Goal: Find specific page/section: Find specific page/section

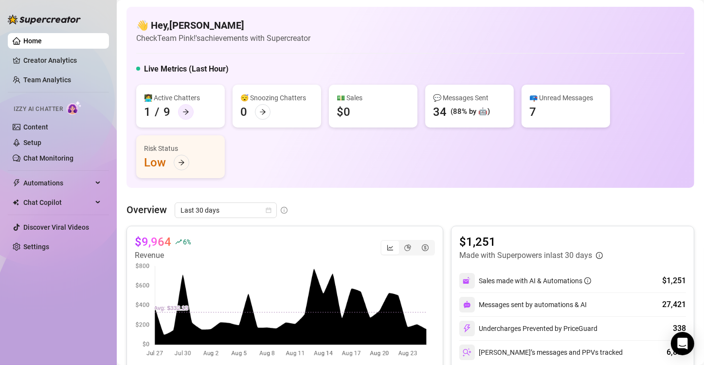
click at [183, 110] on icon "arrow-right" at bounding box center [185, 111] width 7 height 7
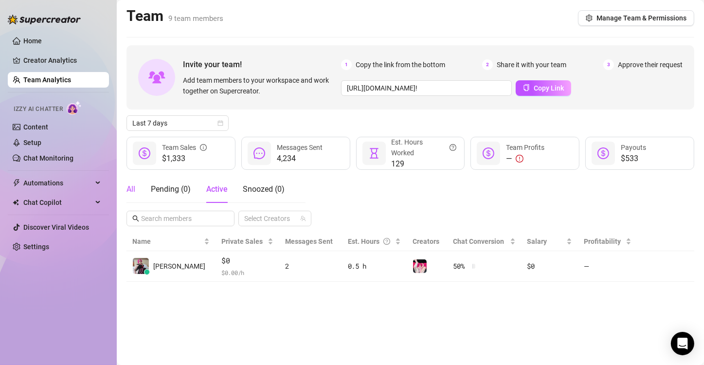
click at [132, 188] on div "All" at bounding box center [130, 189] width 9 height 12
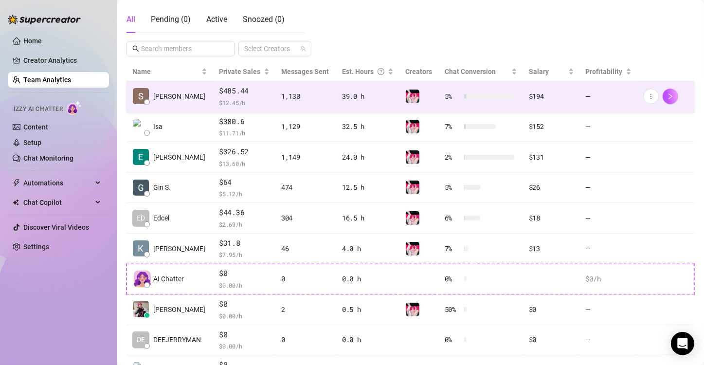
scroll to position [24, 0]
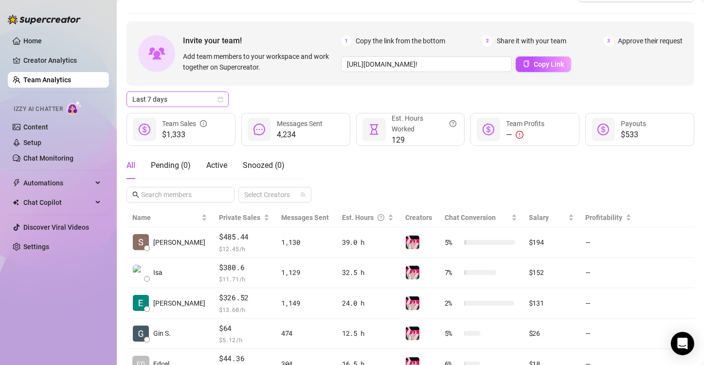
click at [214, 97] on span "Last 7 days" at bounding box center [177, 99] width 90 height 15
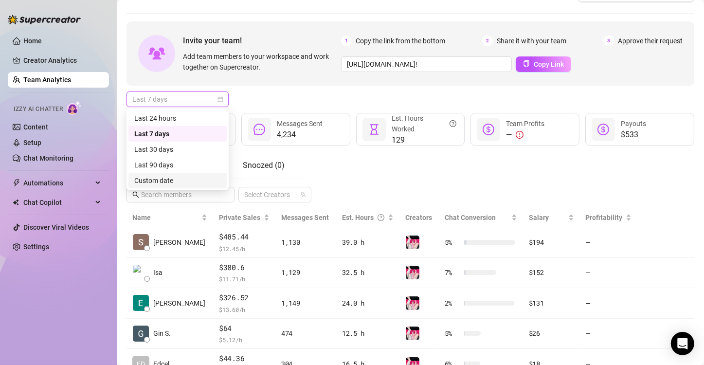
click at [167, 176] on div "Custom date" at bounding box center [177, 180] width 87 height 11
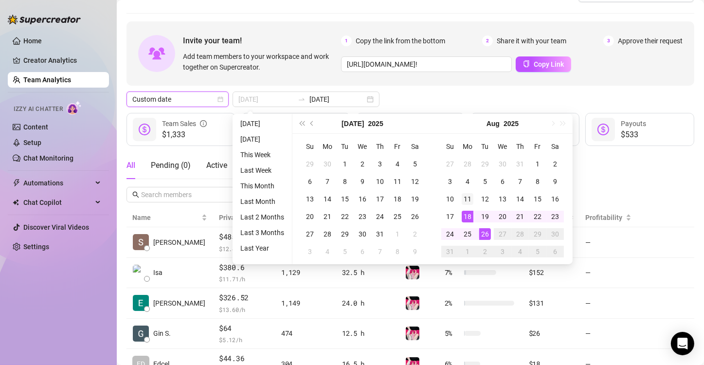
type input "[DATE]"
click at [349, 199] on div "11" at bounding box center [468, 199] width 12 height 12
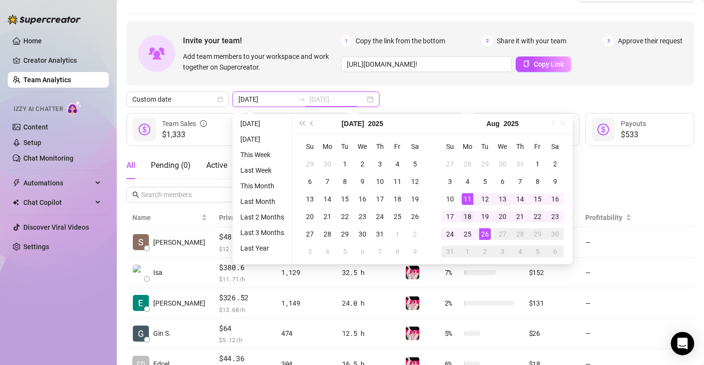
type input "[DATE]"
click at [349, 215] on div "18" at bounding box center [468, 217] width 12 height 12
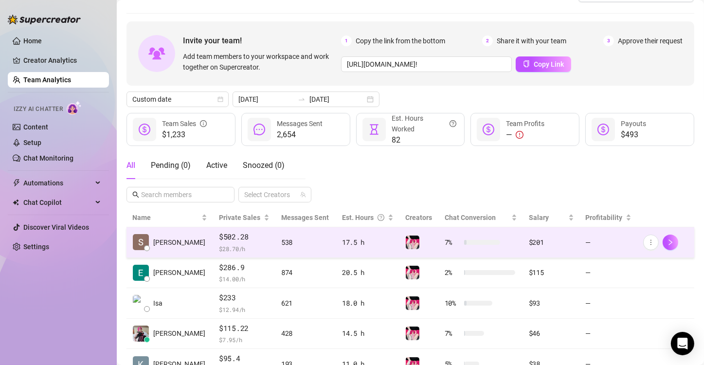
scroll to position [0, 0]
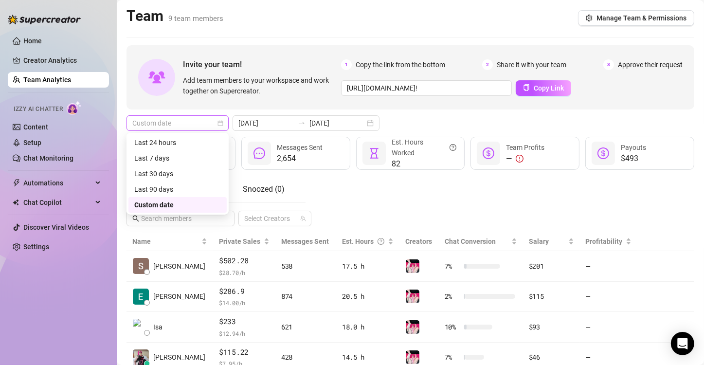
click at [212, 125] on span "Custom date" at bounding box center [177, 123] width 90 height 15
click at [169, 202] on div "Custom date" at bounding box center [177, 204] width 87 height 11
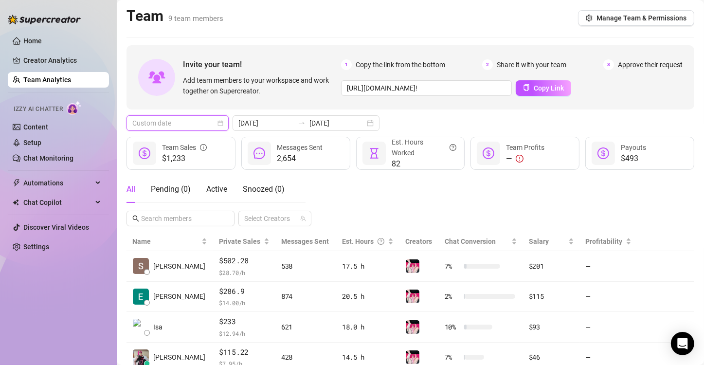
click at [144, 122] on span "Custom date" at bounding box center [177, 123] width 90 height 15
click at [294, 121] on div at bounding box center [302, 123] width 16 height 8
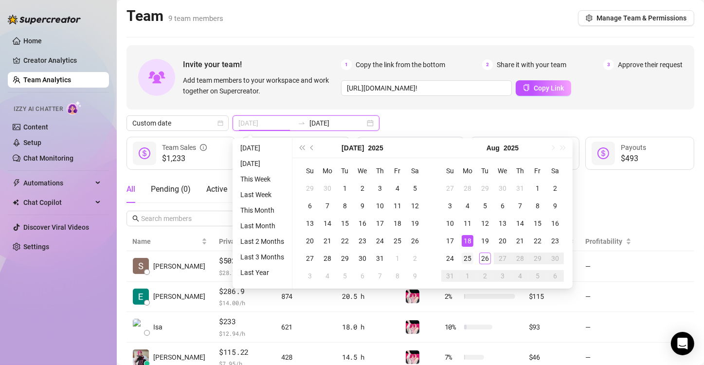
type input "[DATE]"
click at [349, 255] on div "25" at bounding box center [468, 258] width 12 height 12
type input "[DATE]"
click at [349, 121] on div "Custom date [DATE] [DATE]" at bounding box center [410, 123] width 568 height 16
type input "[DATE]"
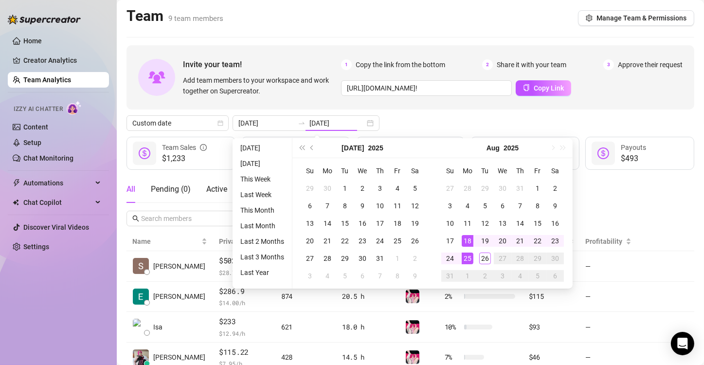
type input "[DATE]"
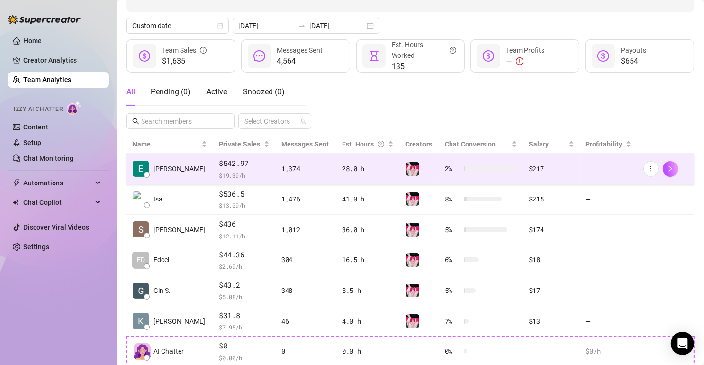
scroll to position [146, 0]
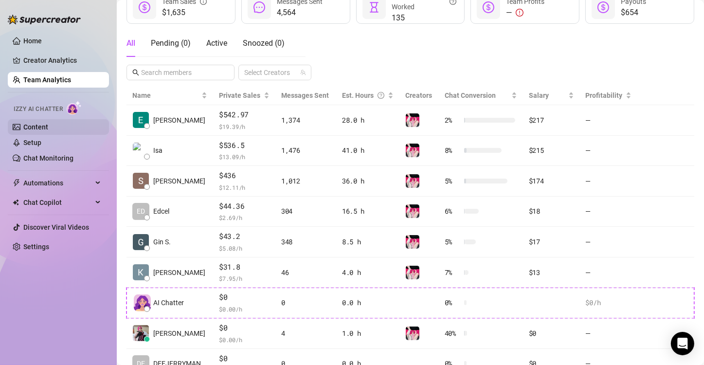
click at [39, 129] on link "Content" at bounding box center [35, 127] width 25 height 8
